Goal: Information Seeking & Learning: Compare options

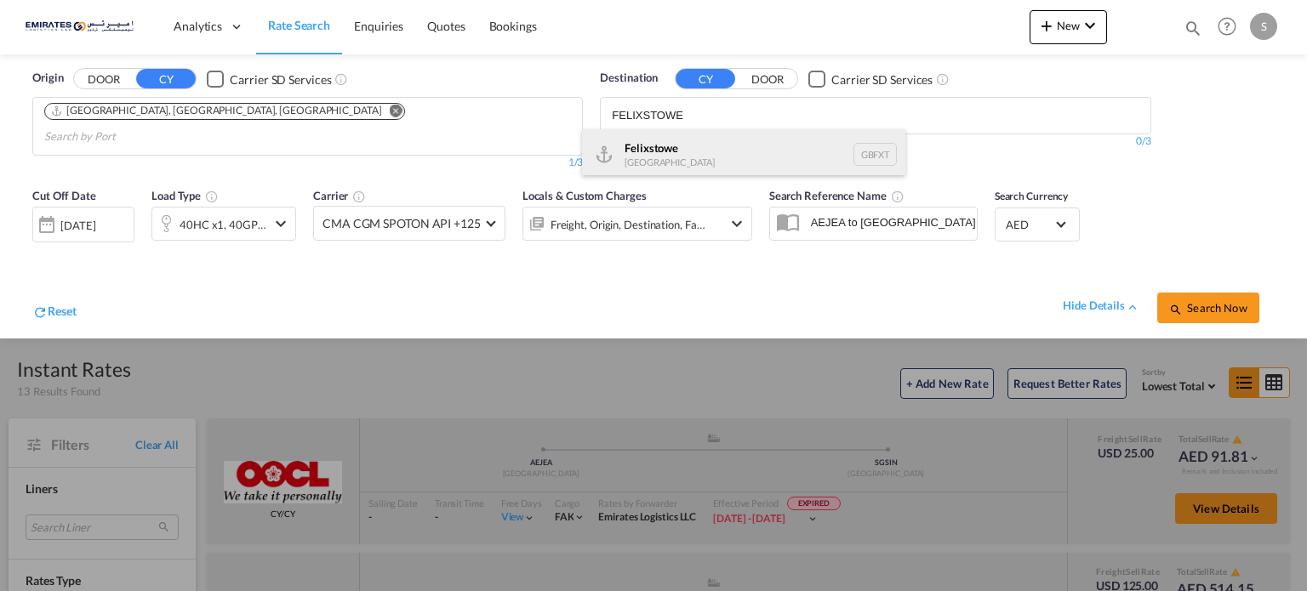
type input "FELIXSTOWE"
click at [658, 163] on div "Felixstowe [GEOGRAPHIC_DATA] GBFXT" at bounding box center [743, 154] width 323 height 51
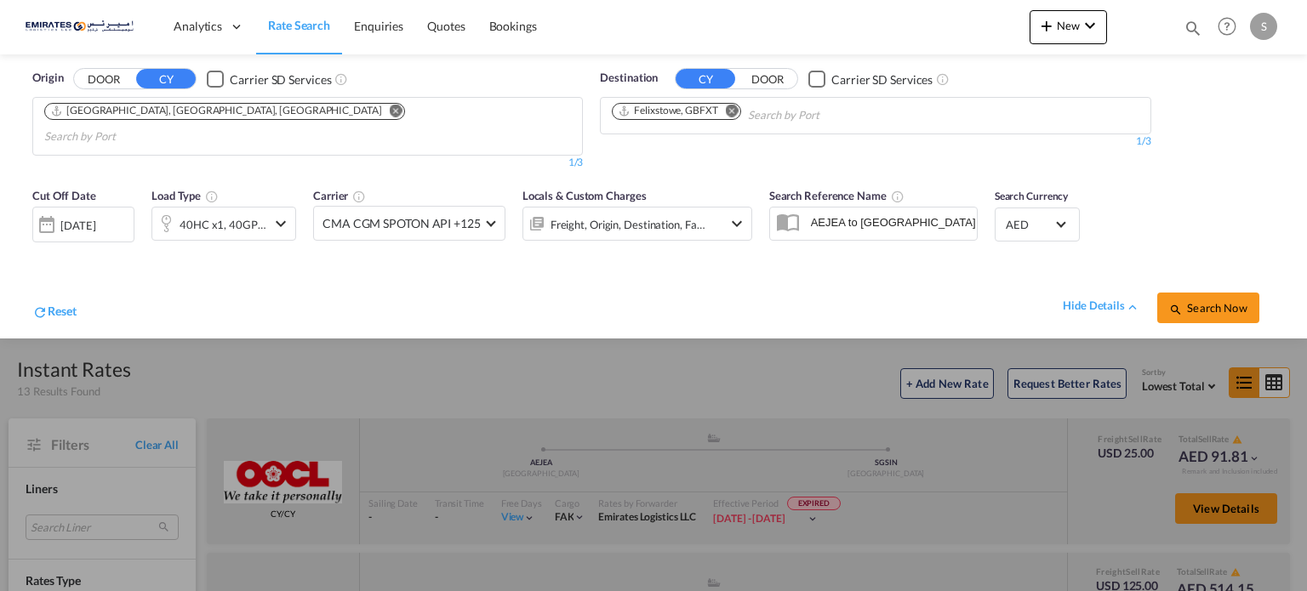
click at [103, 214] on div "[DATE]" at bounding box center [83, 225] width 102 height 36
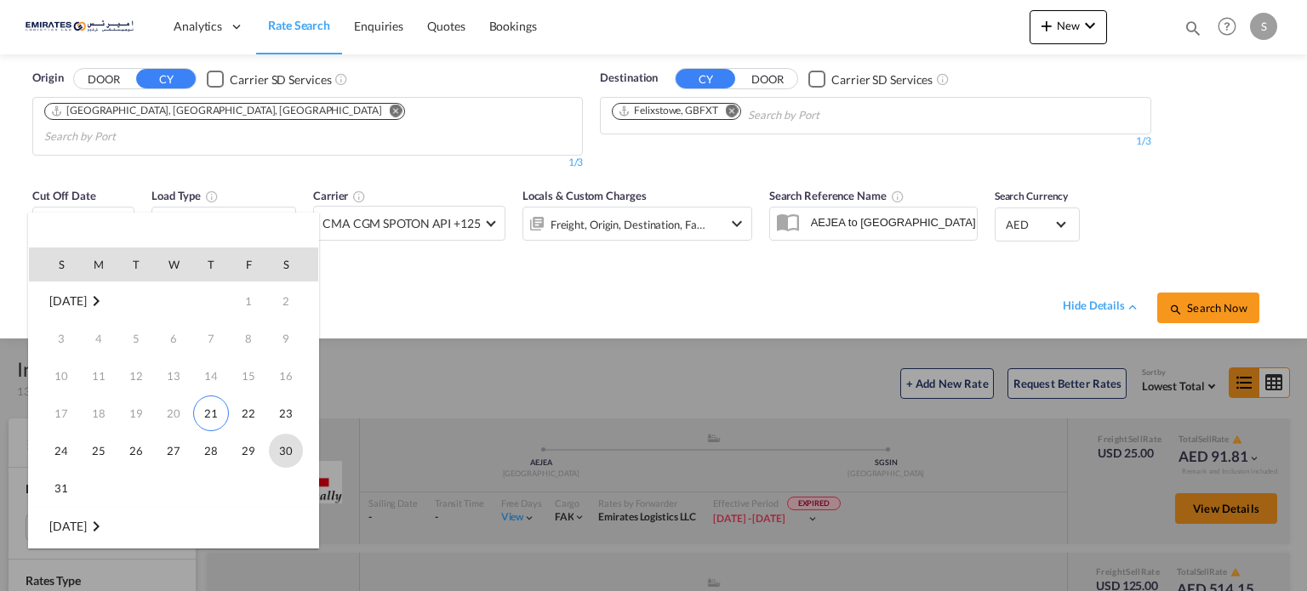
click at [288, 453] on span "30" at bounding box center [286, 451] width 34 height 34
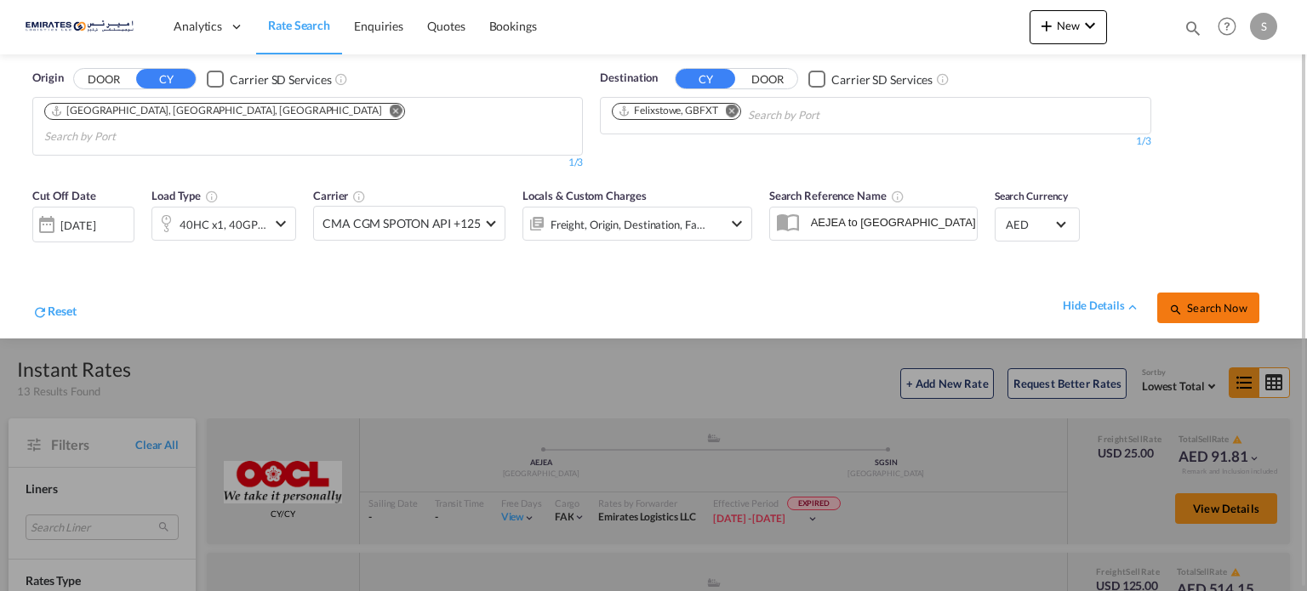
click at [1191, 301] on span "Search Now" at bounding box center [1207, 308] width 77 height 14
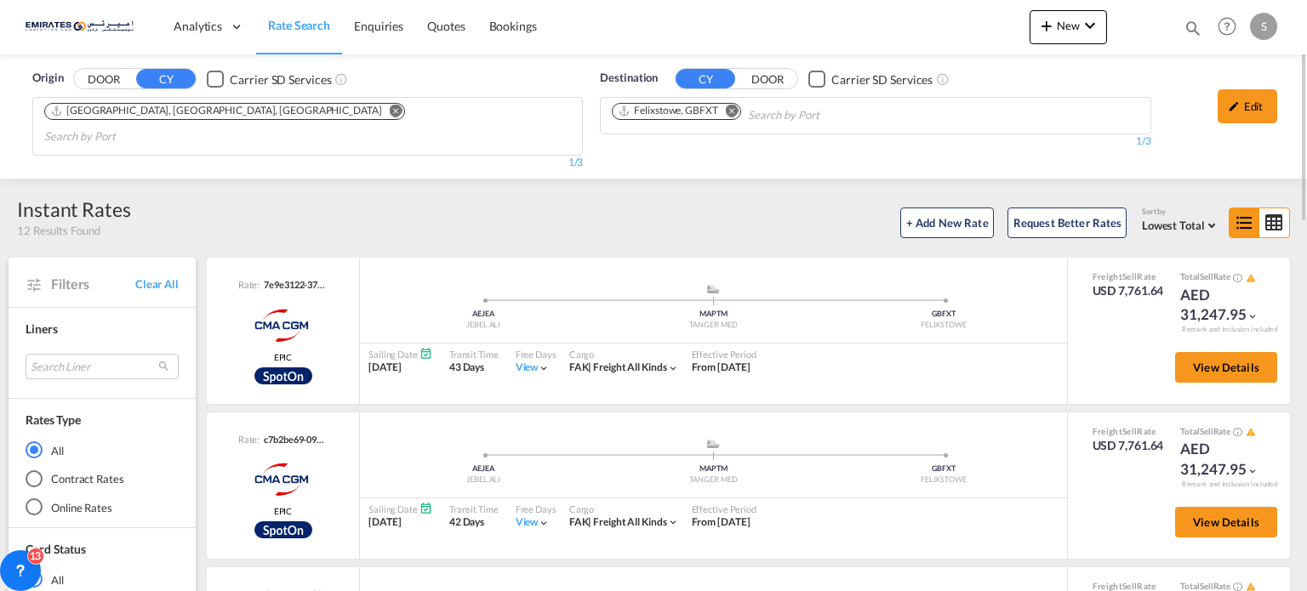
click at [733, 111] on md-icon "Remove" at bounding box center [732, 111] width 13 height 13
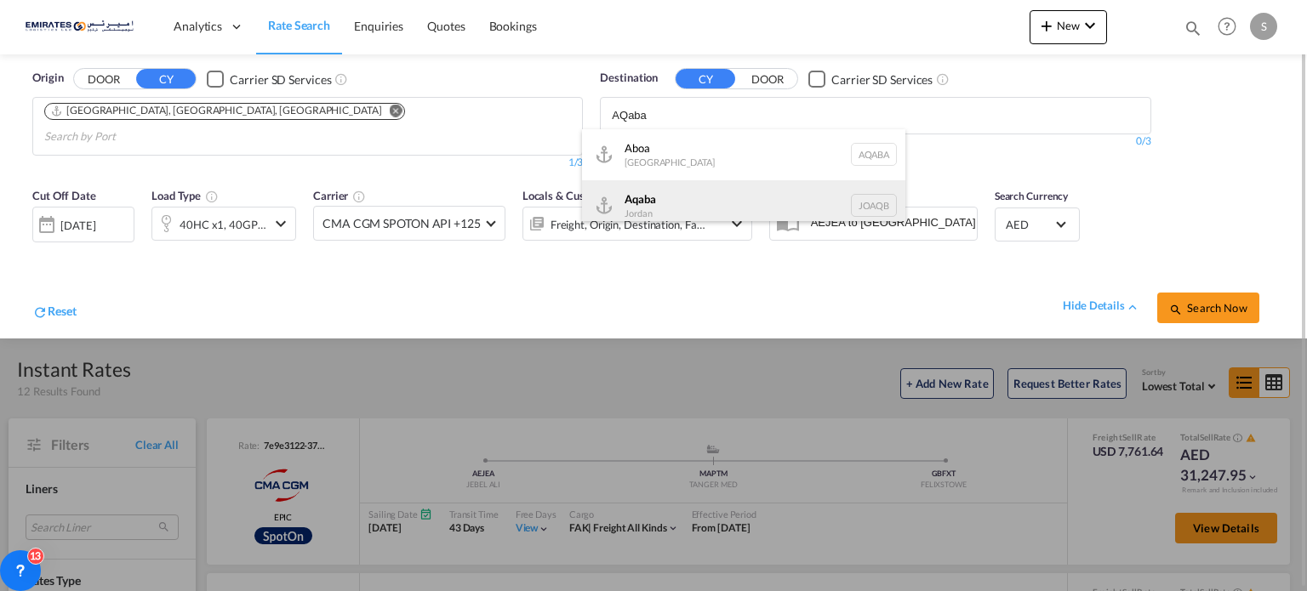
type input "AQaba"
click at [651, 201] on div "Aqaba Jordan JOAQB" at bounding box center [743, 205] width 323 height 51
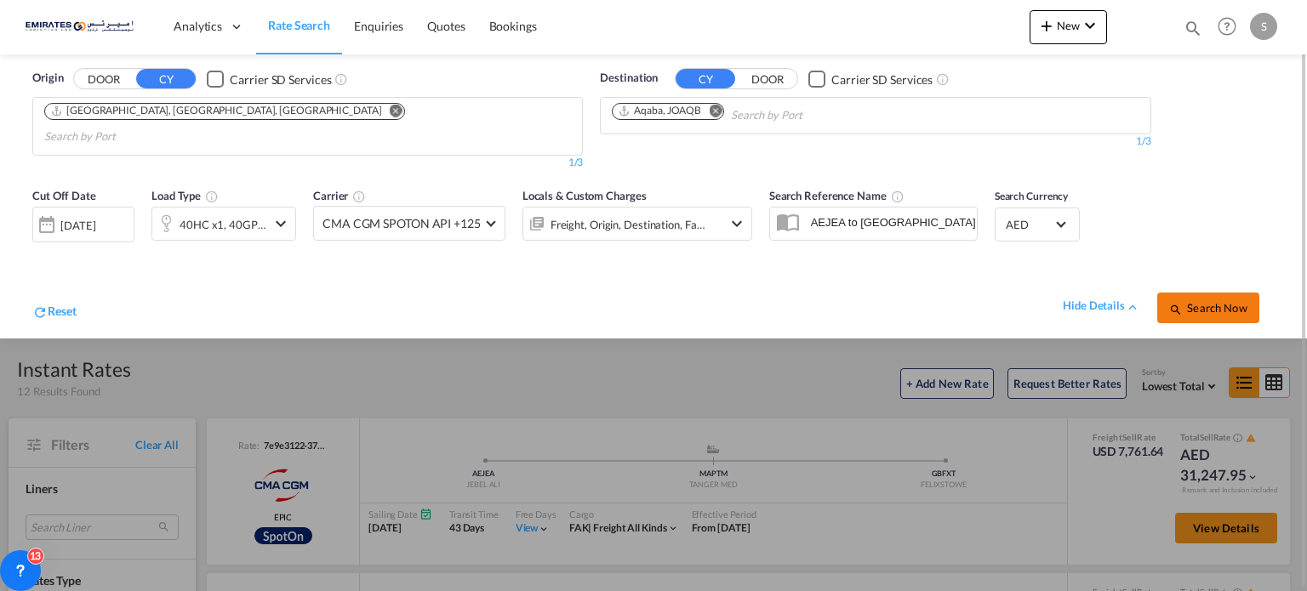
click at [1235, 301] on span "Search Now" at bounding box center [1207, 308] width 77 height 14
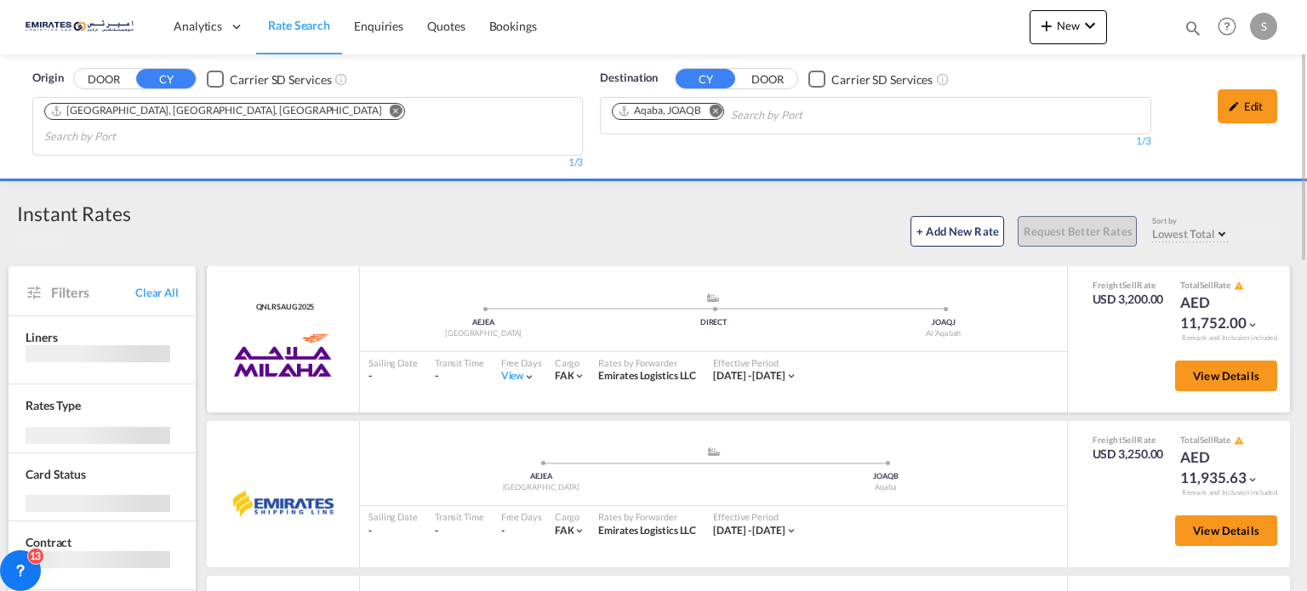
click at [510, 369] on div "View" at bounding box center [518, 376] width 35 height 14
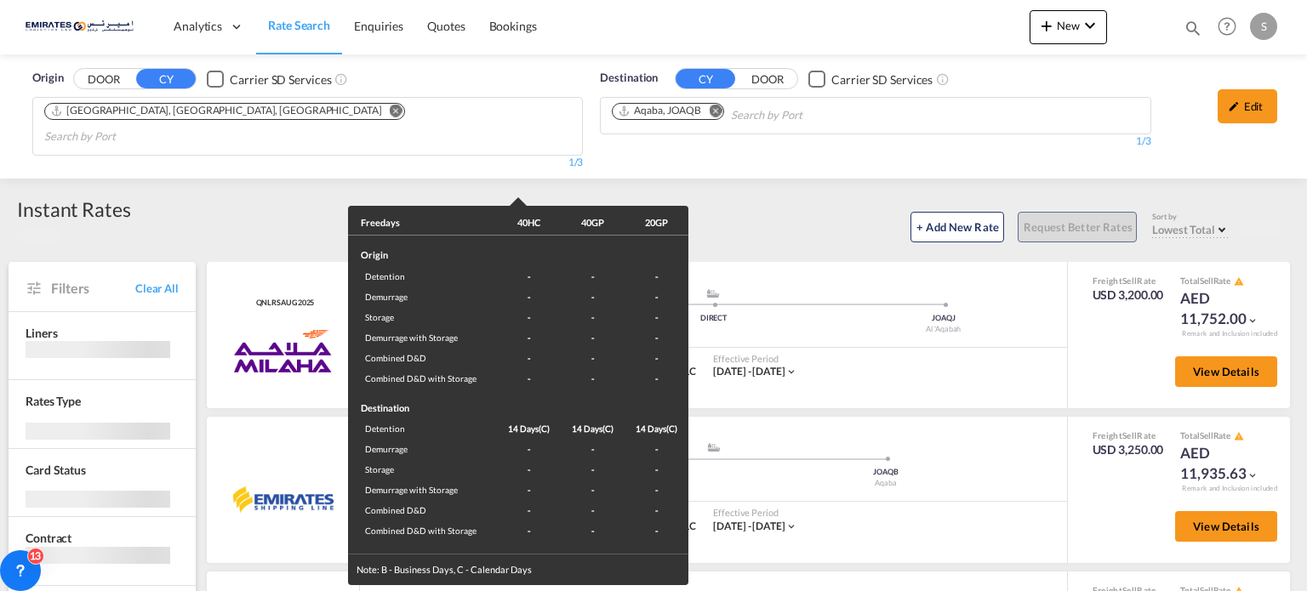
click at [931, 384] on div "Freedays 40HC 40GP 20GP Origin Detention - - - Demurrage - - - Storage - - - De…" at bounding box center [653, 295] width 1307 height 591
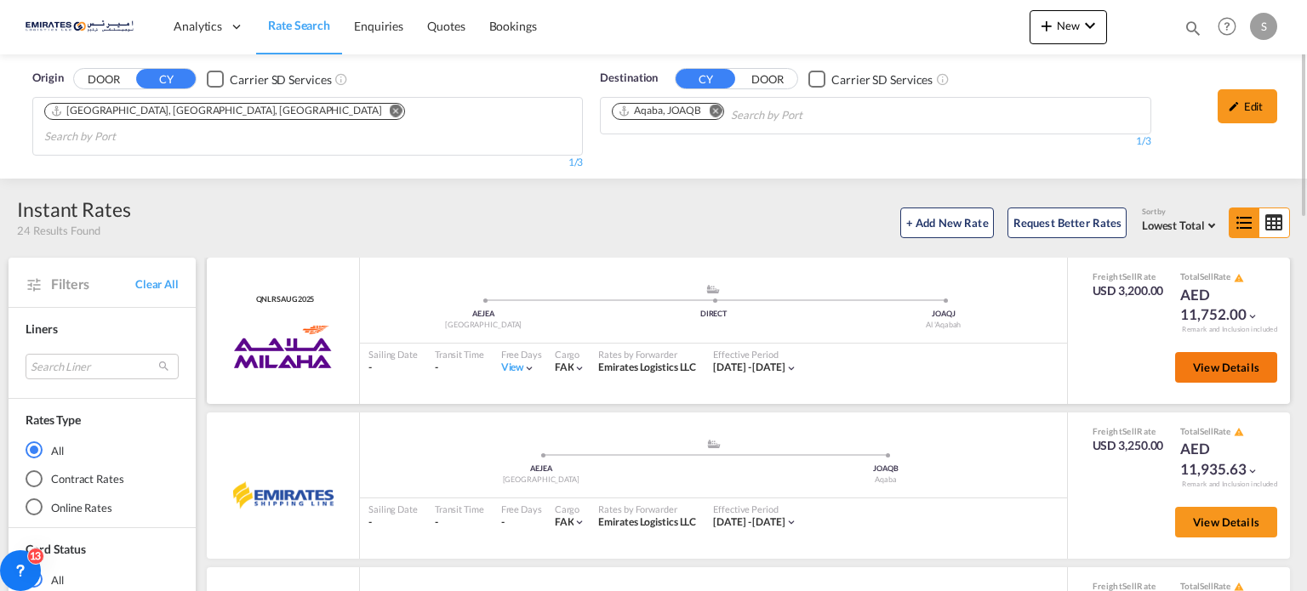
click at [1200, 352] on button "View Details" at bounding box center [1226, 367] width 102 height 31
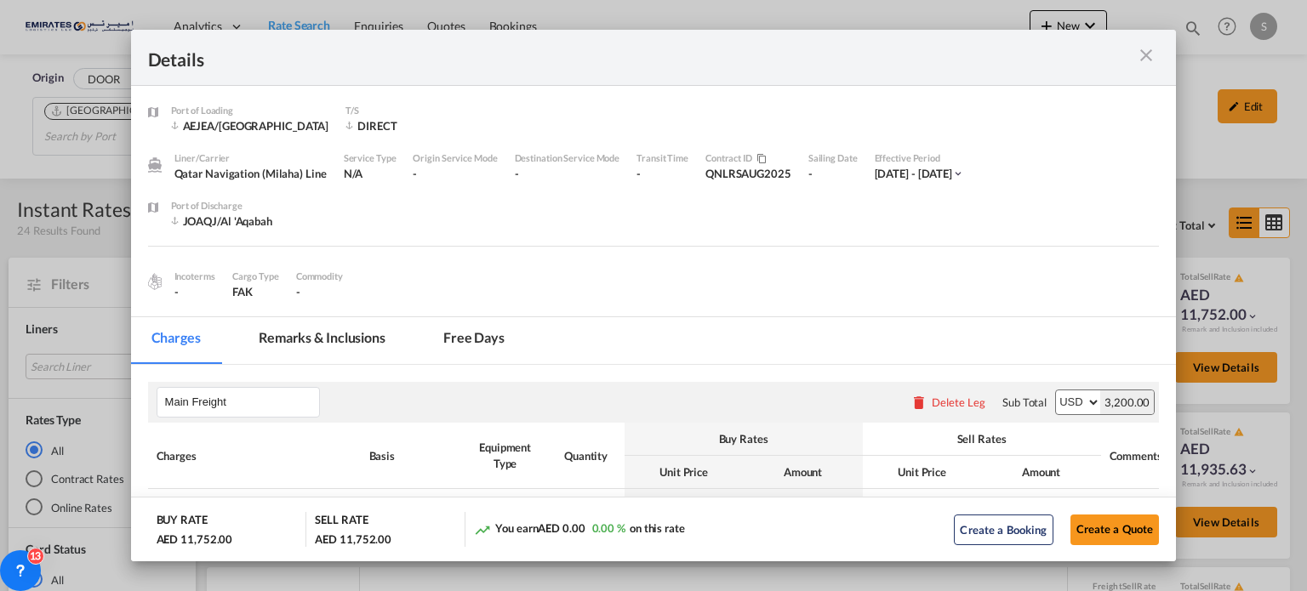
scroll to position [238, 0]
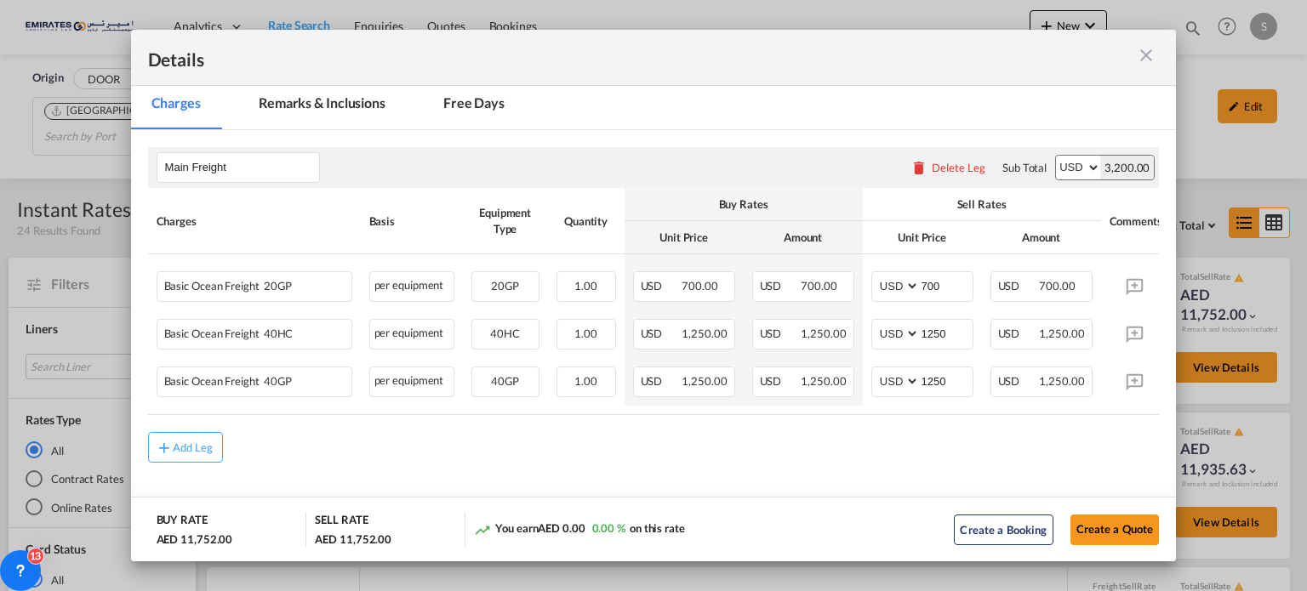
click at [1154, 46] on md-icon "icon-close m-3 fg-AAA8AD cursor" at bounding box center [1146, 55] width 20 height 20
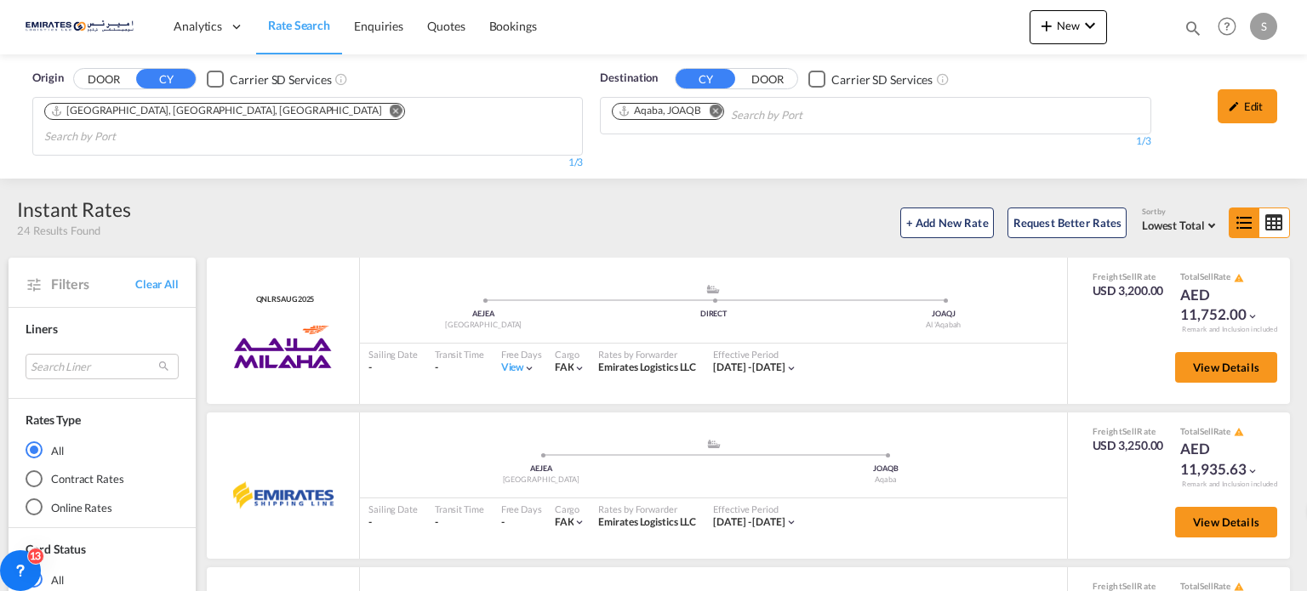
scroll to position [170, 0]
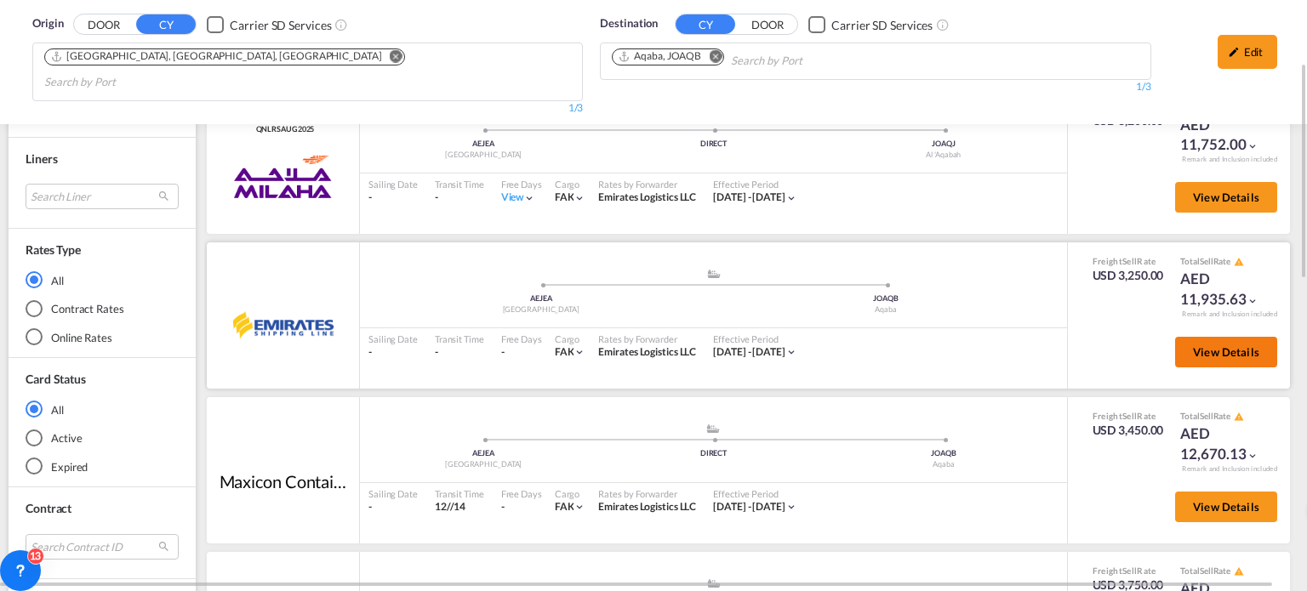
click at [1175, 337] on button "View Details" at bounding box center [1226, 352] width 102 height 31
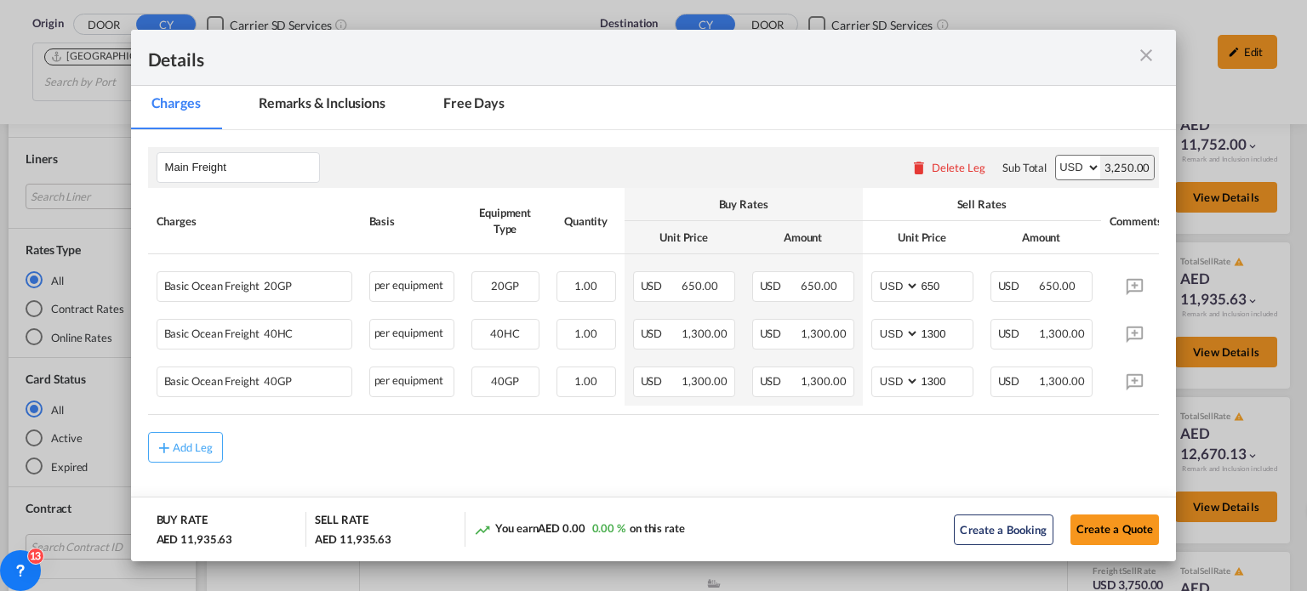
scroll to position [238, 0]
click at [1159, 51] on div "Details" at bounding box center [653, 58] width 1045 height 56
click at [1156, 54] on md-icon "icon-close m-3 fg-AAA8AD cursor" at bounding box center [1146, 55] width 20 height 20
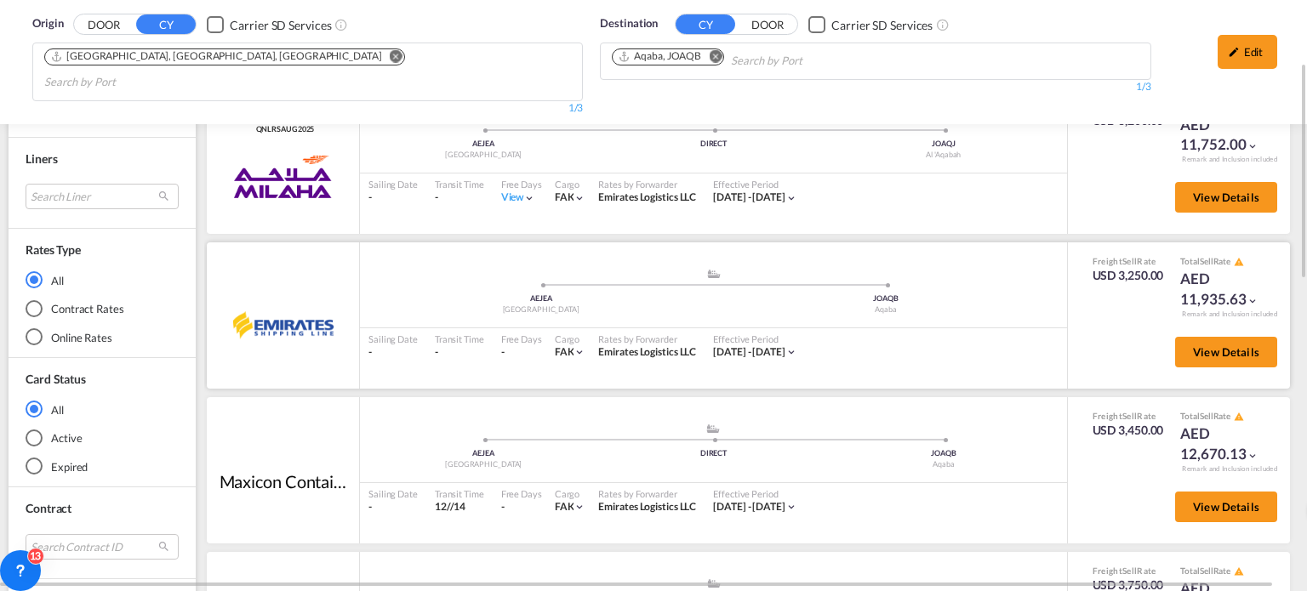
scroll to position [255, 0]
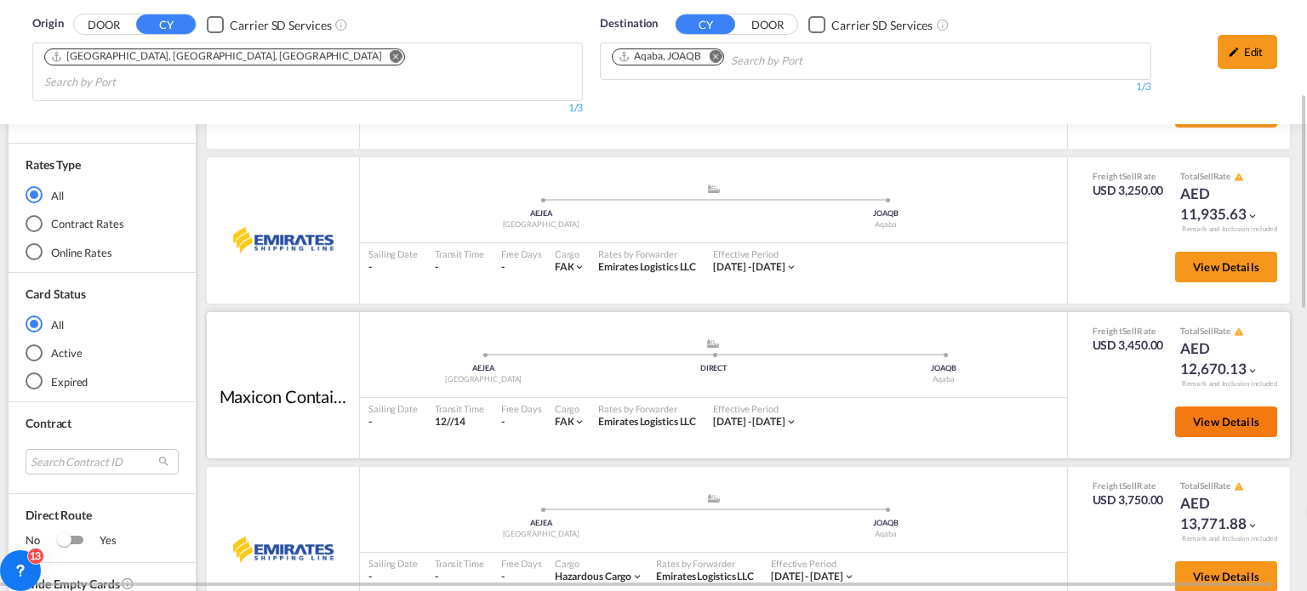
click at [1208, 415] on span "View Details" at bounding box center [1226, 422] width 66 height 14
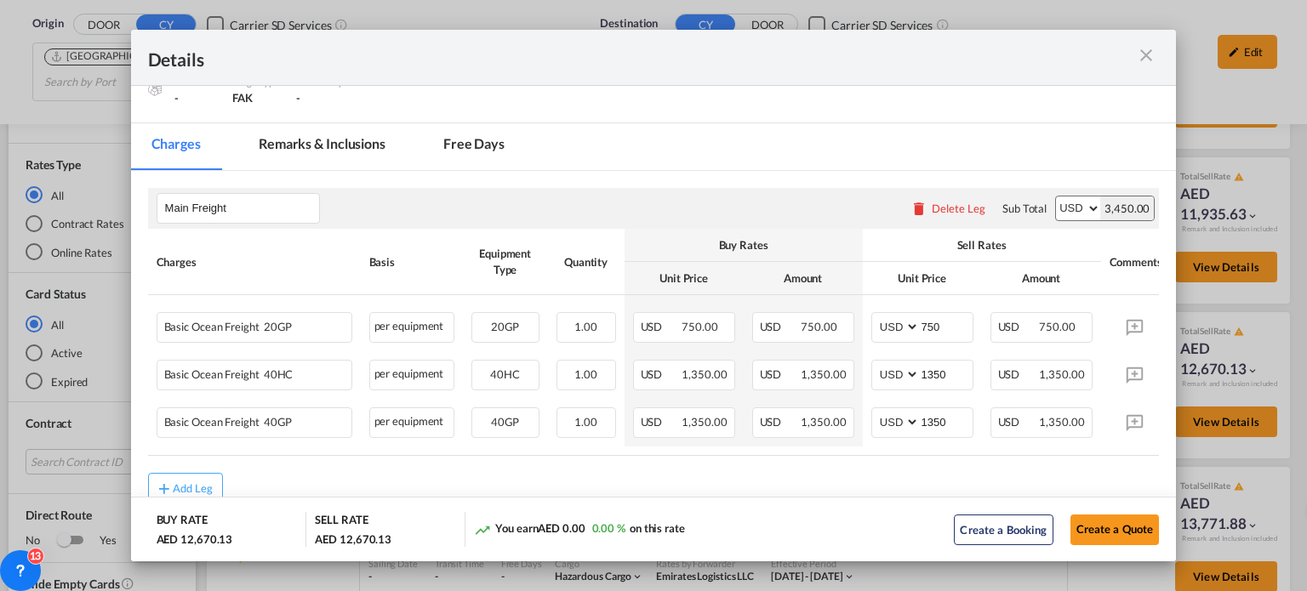
scroll to position [238, 0]
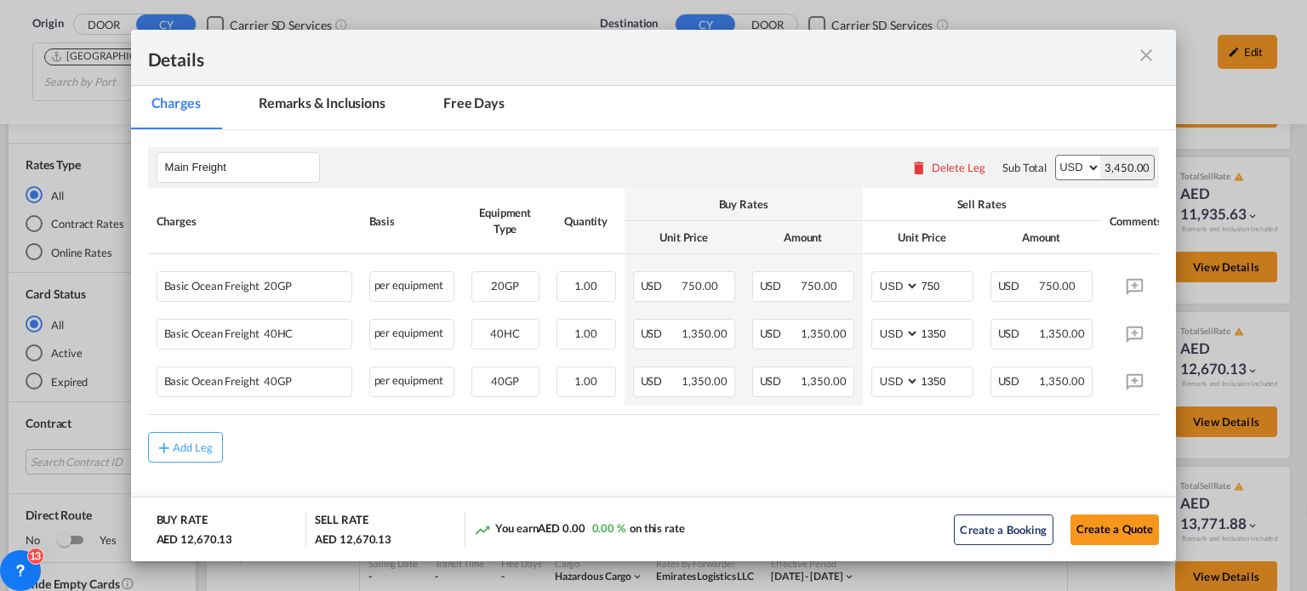
click at [1153, 55] on md-icon "icon-close m-3 fg-AAA8AD cursor" at bounding box center [1146, 55] width 20 height 20
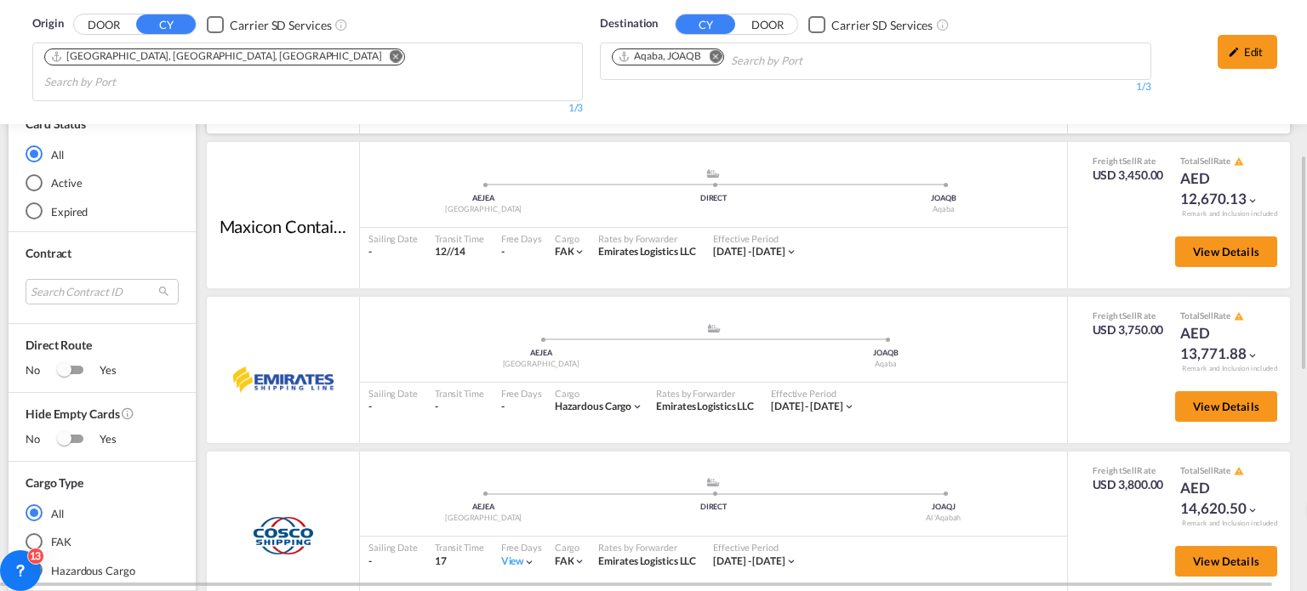
scroll to position [595, 0]
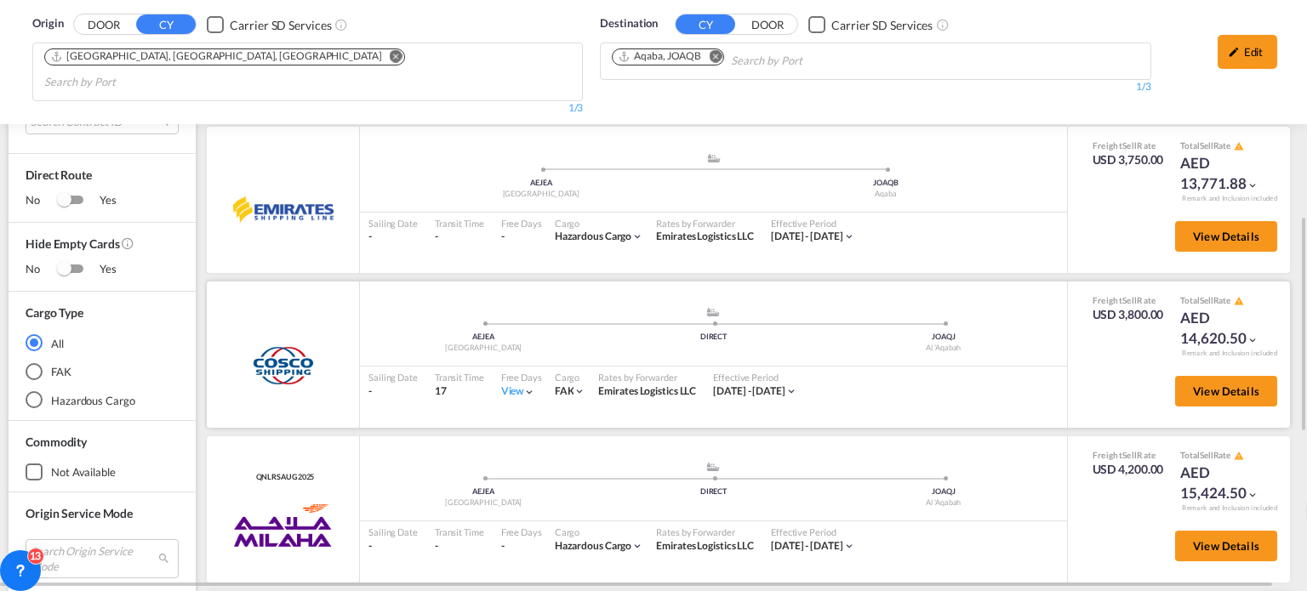
click at [504, 385] on div "View" at bounding box center [518, 392] width 35 height 14
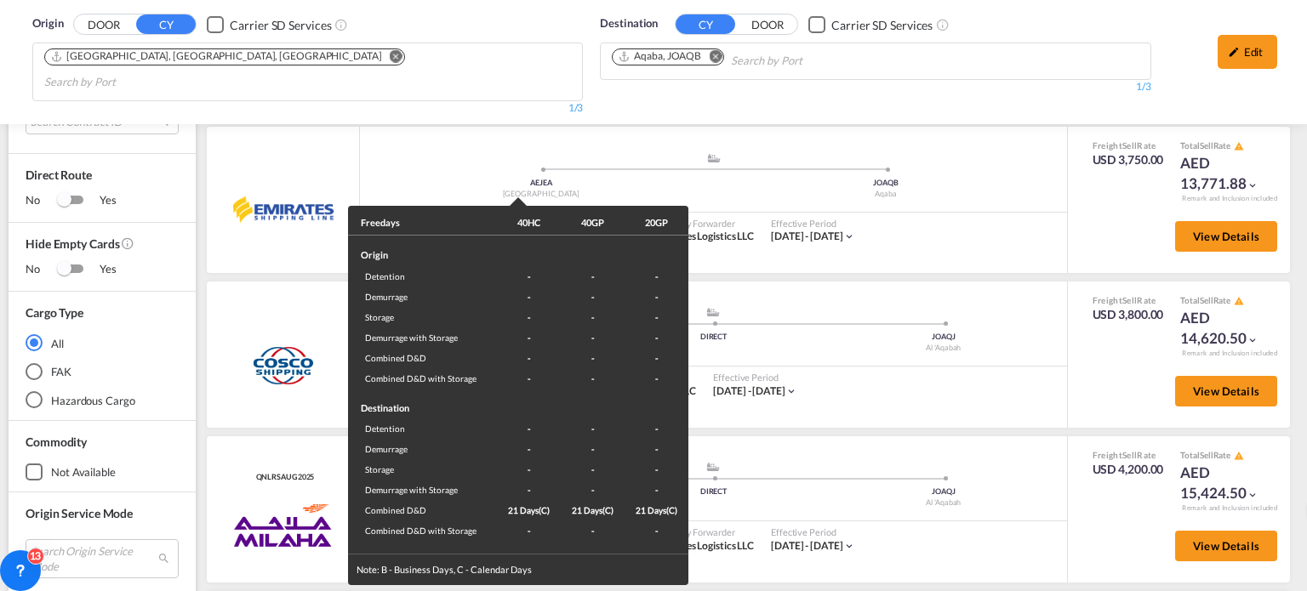
click at [963, 366] on div "Freedays 40HC 40GP 20GP Origin Detention - - - Demurrage - - - Storage - - - De…" at bounding box center [653, 295] width 1307 height 591
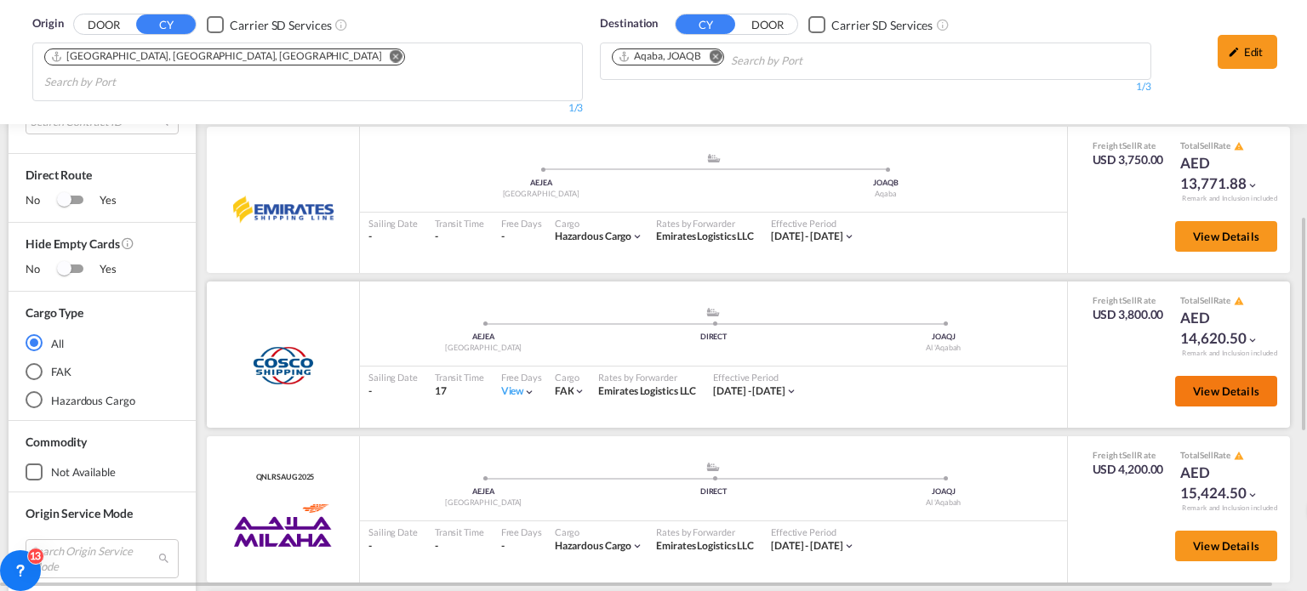
click at [1193, 385] on span "View Details" at bounding box center [1226, 392] width 66 height 14
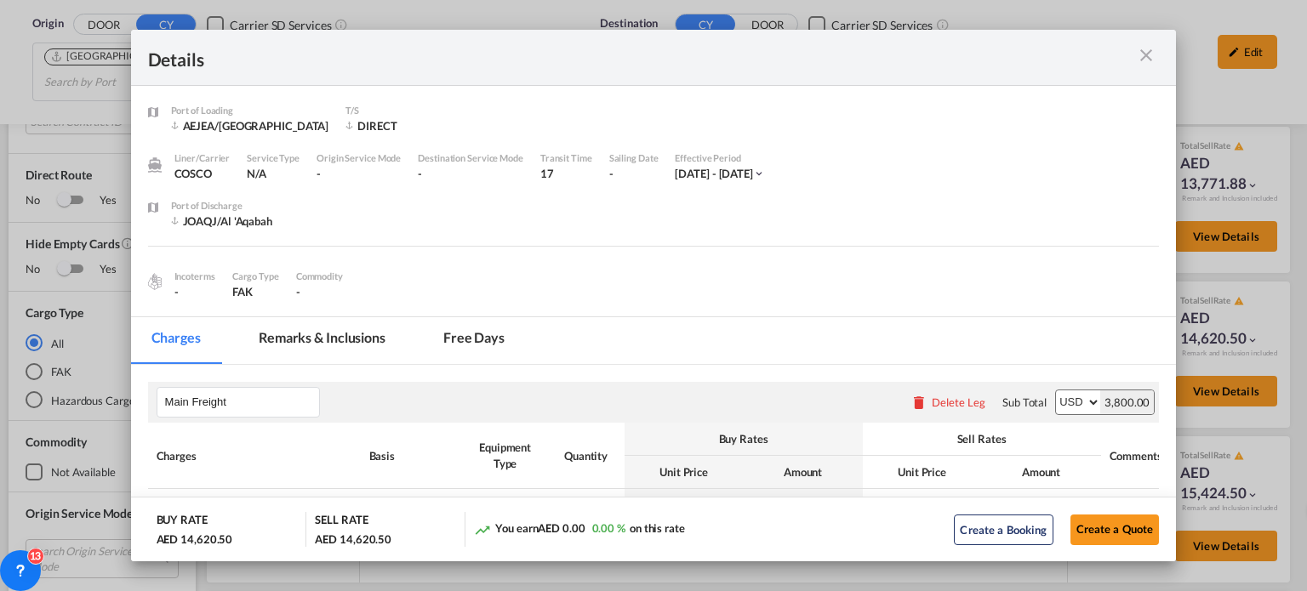
scroll to position [255, 0]
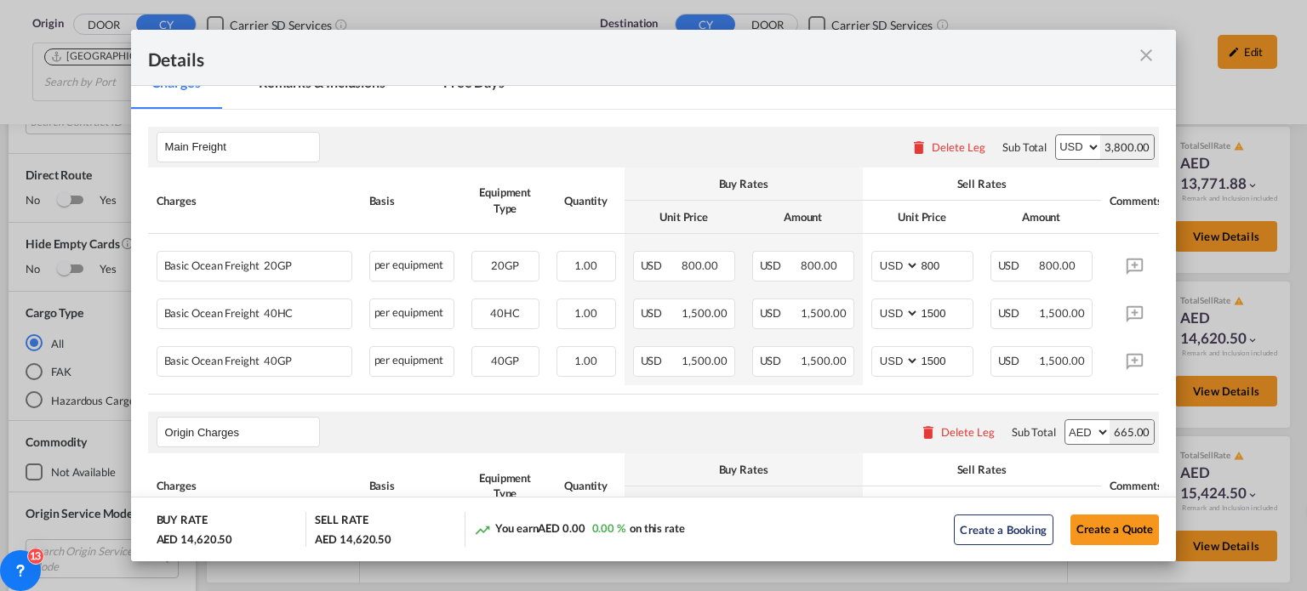
click at [1138, 61] on md-icon "icon-close m-3 fg-AAA8AD cursor" at bounding box center [1146, 55] width 20 height 20
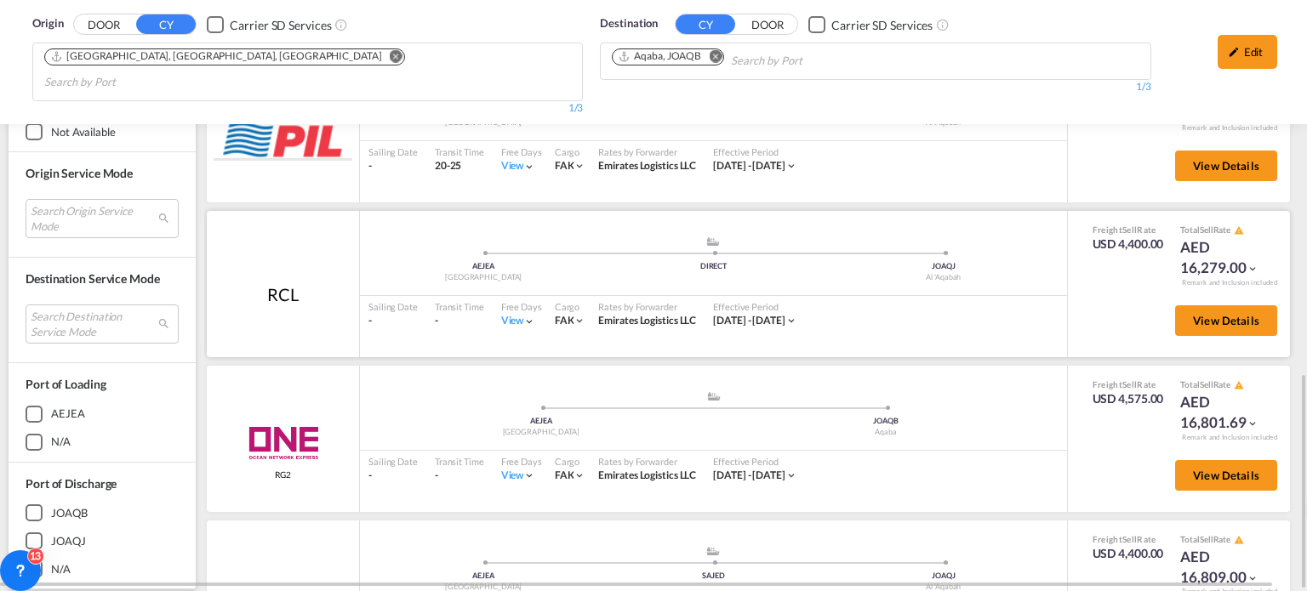
click at [505, 314] on div "View" at bounding box center [518, 321] width 35 height 14
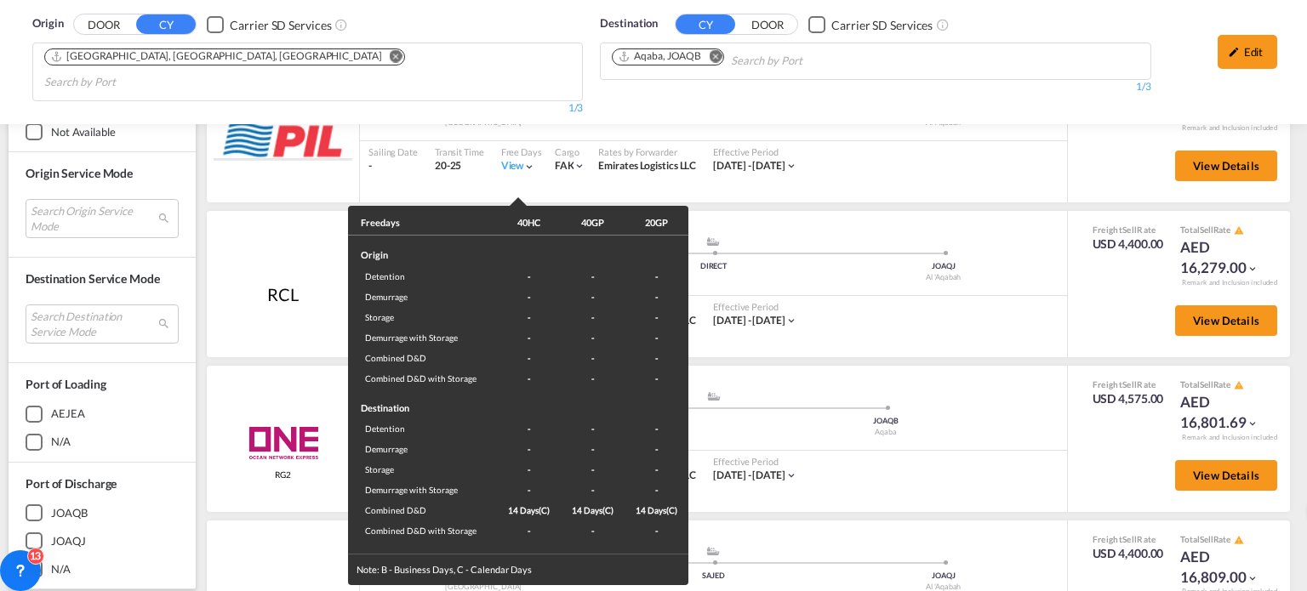
click at [874, 319] on div "Freedays 40HC 40GP 20GP Origin Detention - - - Demurrage - - - Storage - - - De…" at bounding box center [653, 295] width 1307 height 591
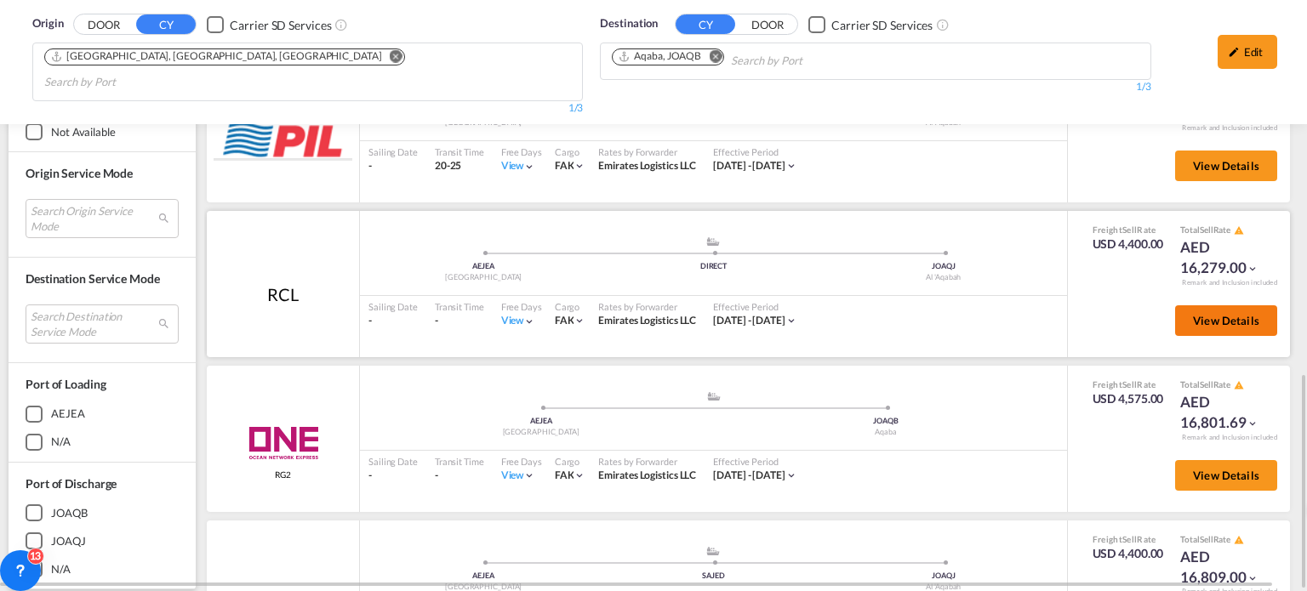
click at [1193, 314] on span "View Details" at bounding box center [1226, 321] width 66 height 14
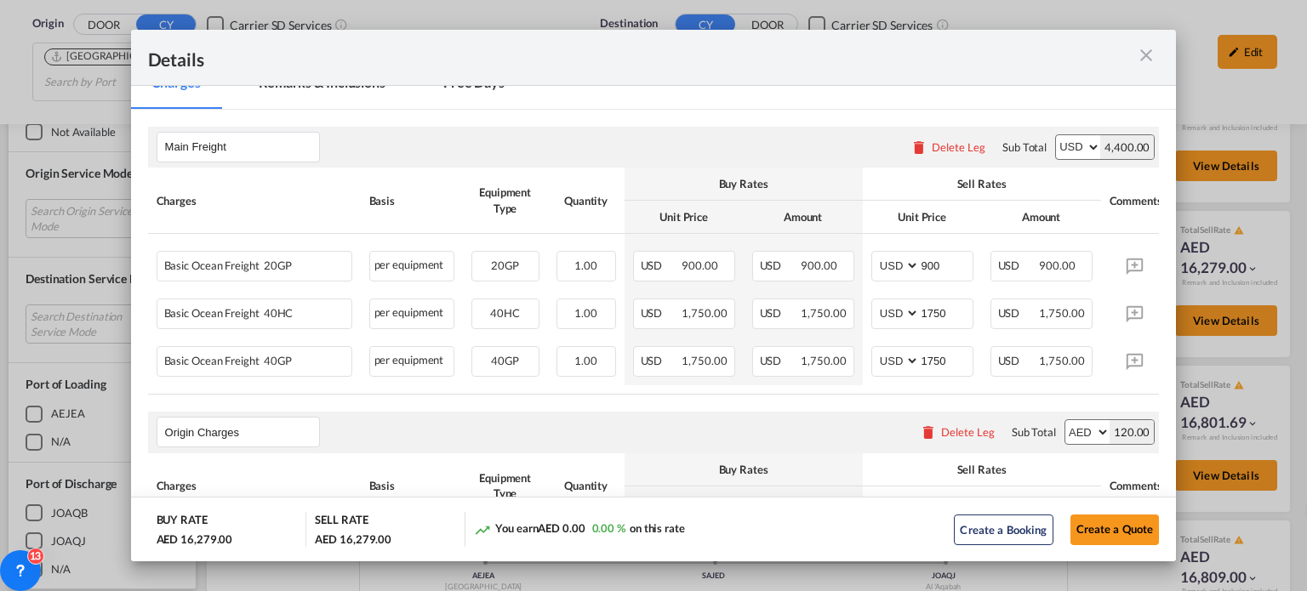
click at [1143, 54] on md-icon "icon-close m-3 fg-AAA8AD cursor" at bounding box center [1146, 55] width 20 height 20
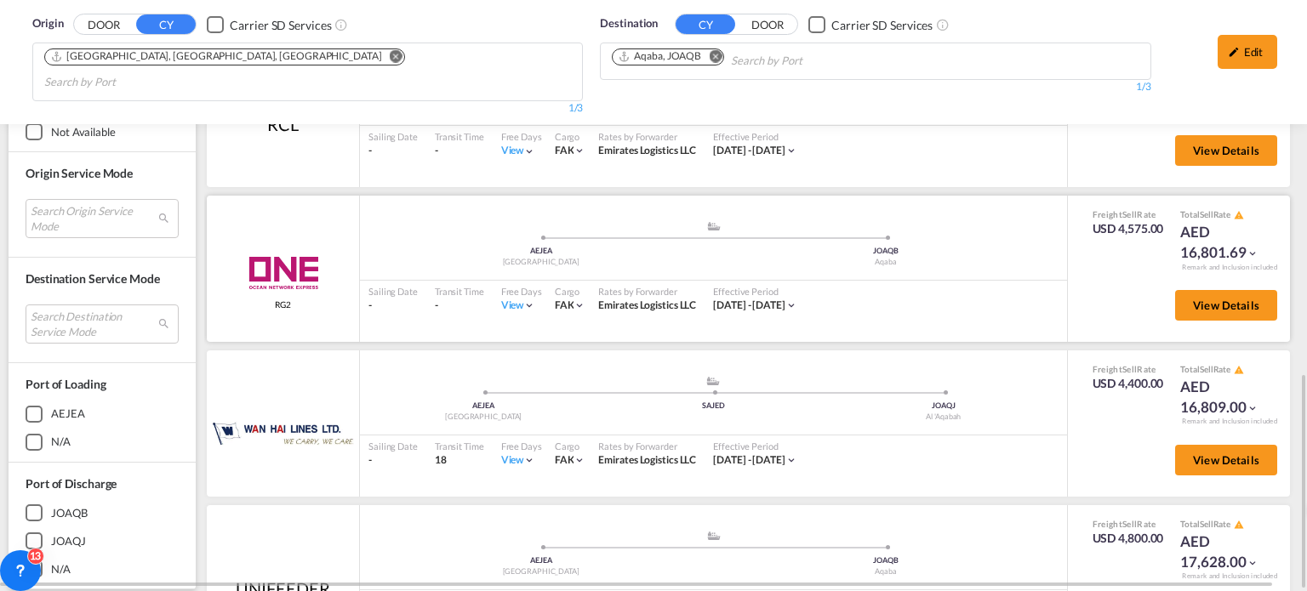
scroll to position [595, 0]
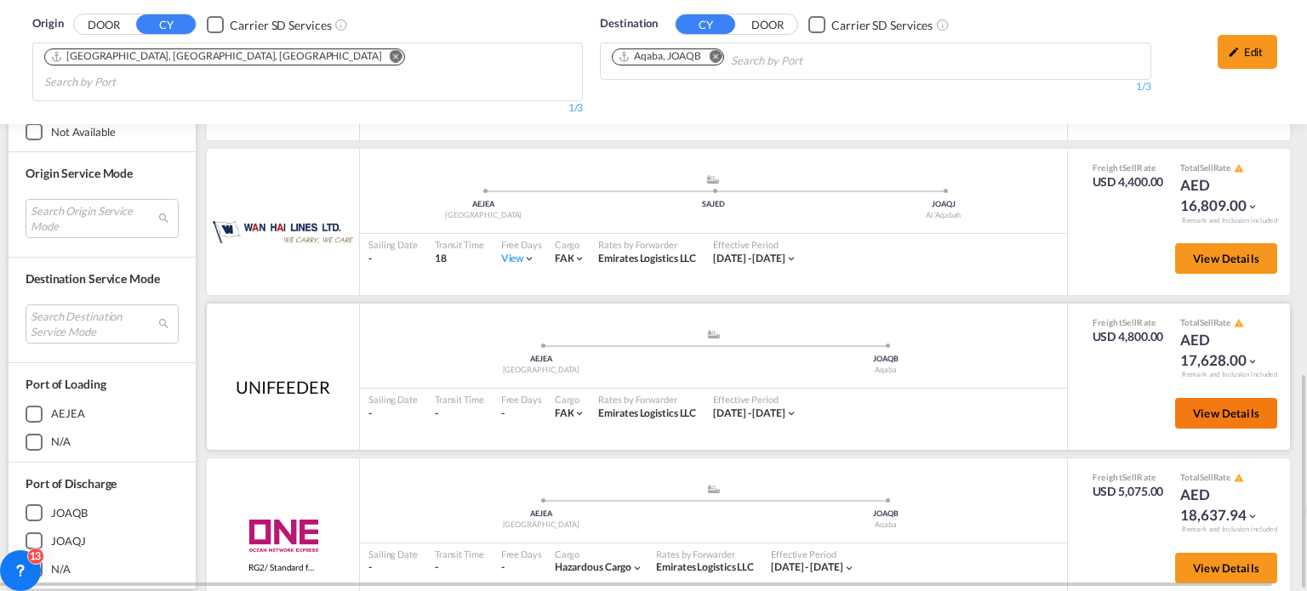
click at [1193, 407] on span "View Details" at bounding box center [1226, 414] width 66 height 14
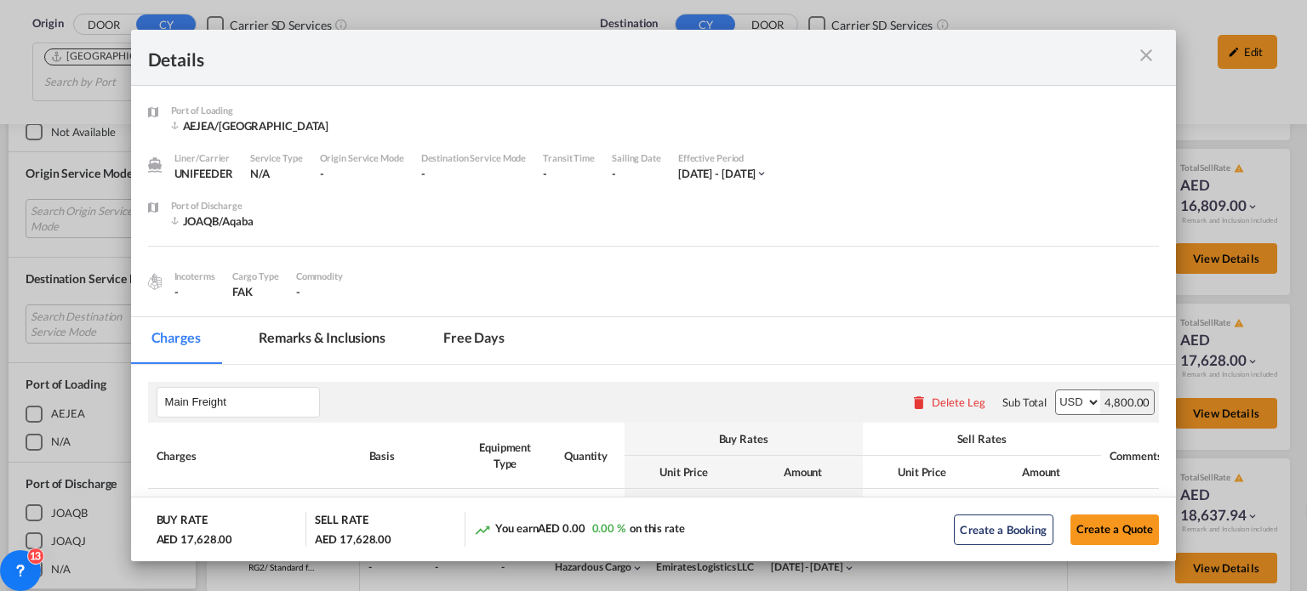
scroll to position [238, 0]
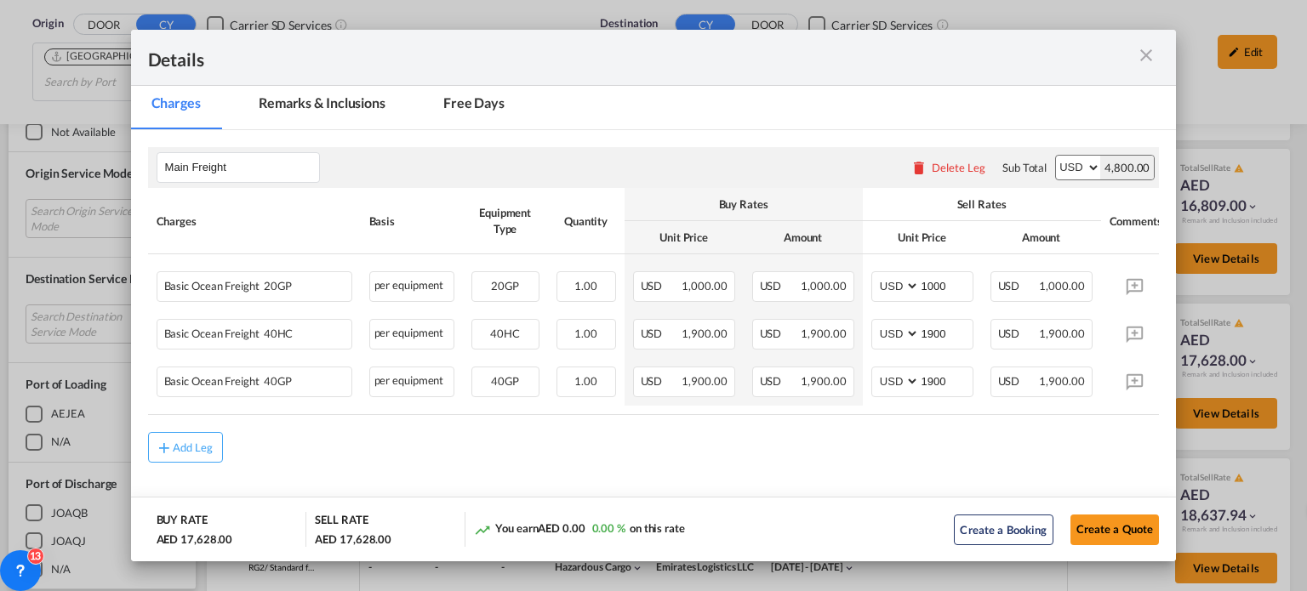
click at [1160, 50] on div "Details" at bounding box center [653, 58] width 1045 height 56
click at [1153, 54] on md-icon "icon-close m-3 fg-AAA8AD cursor" at bounding box center [1146, 55] width 20 height 20
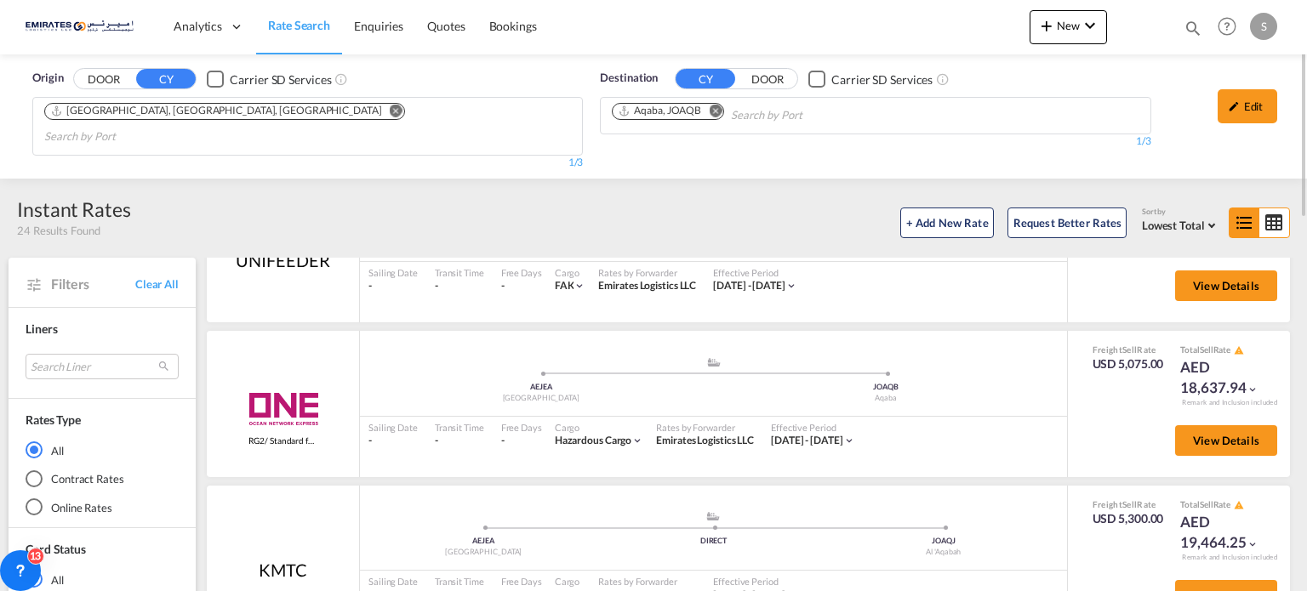
scroll to position [170, 0]
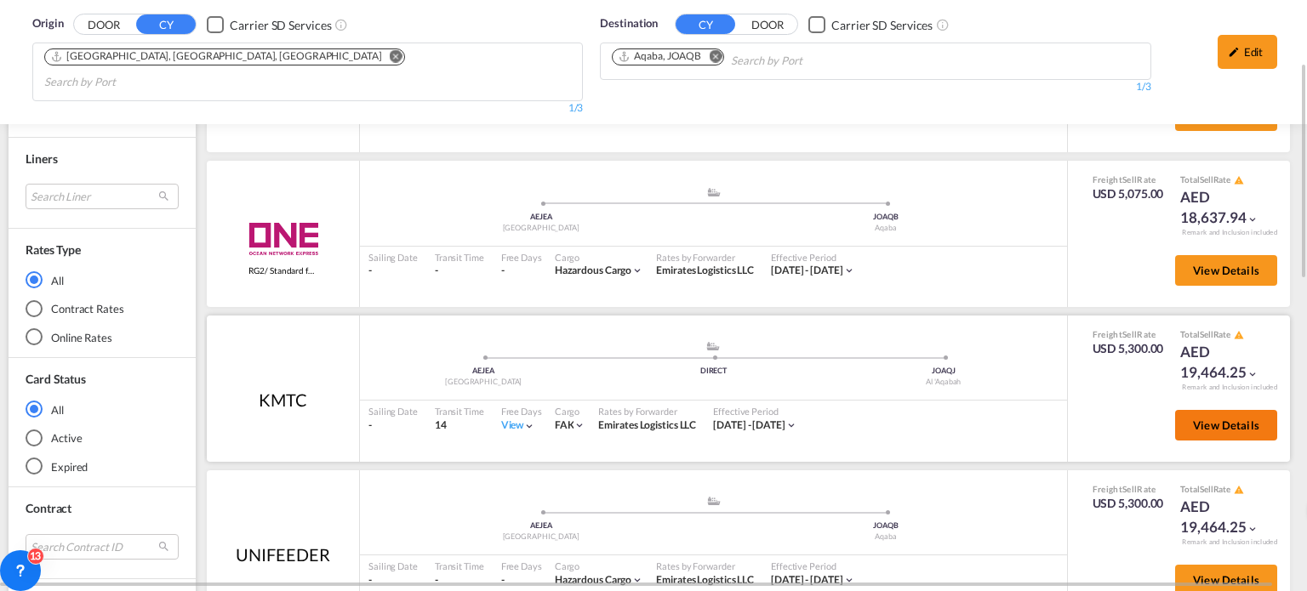
click at [1200, 411] on button "View Details" at bounding box center [1226, 425] width 102 height 31
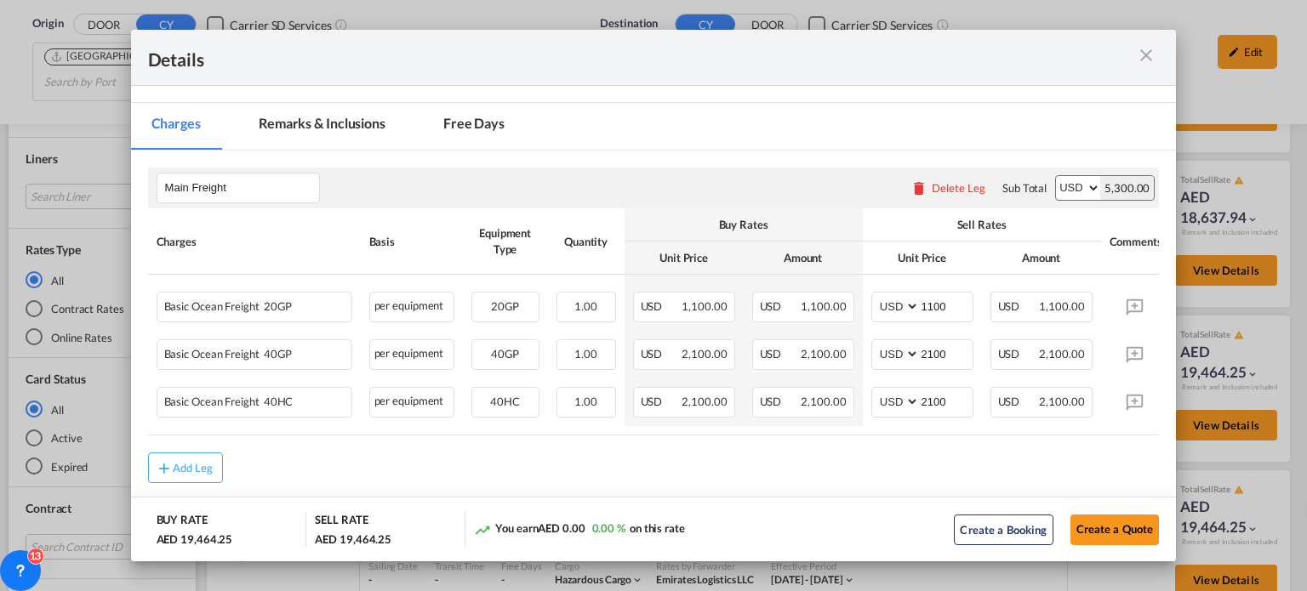
scroll to position [238, 0]
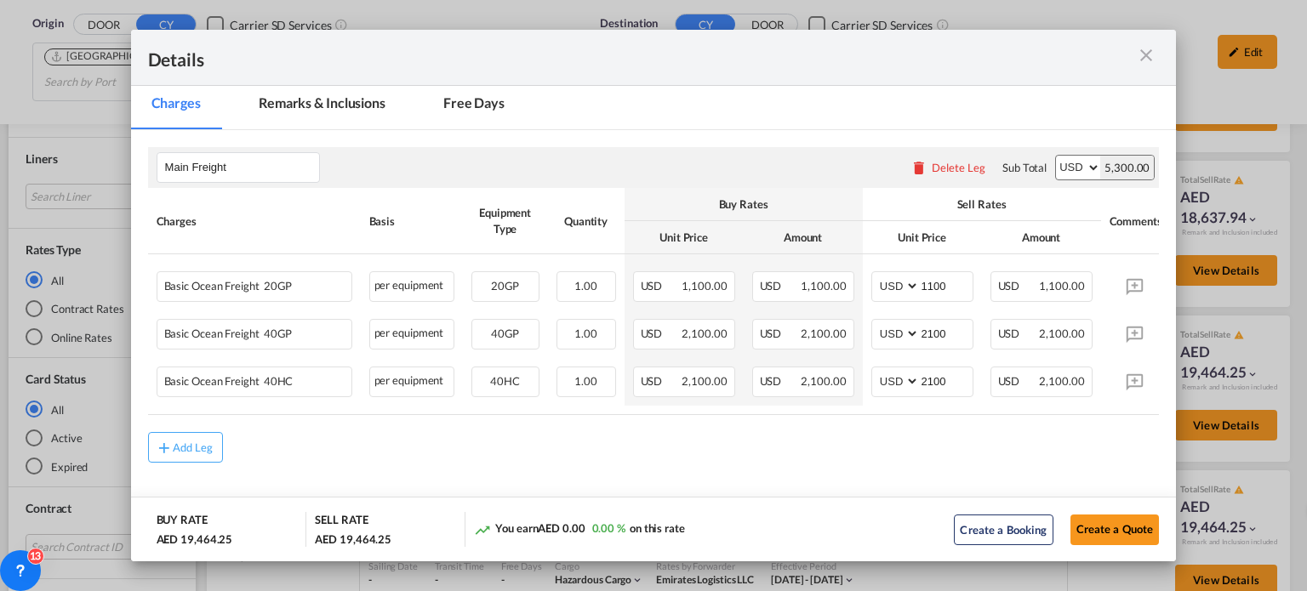
click at [1143, 60] on md-icon "icon-close m-3 fg-AAA8AD cursor" at bounding box center [1146, 55] width 20 height 20
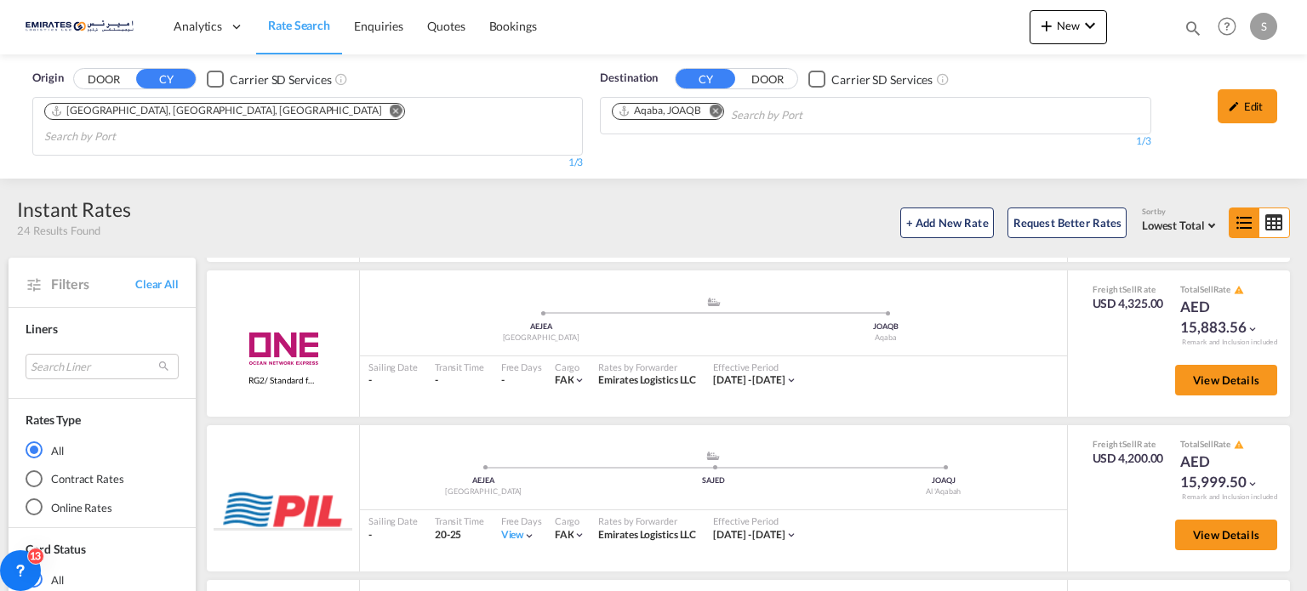
scroll to position [821, 0]
